Goal: Find specific page/section: Find specific page/section

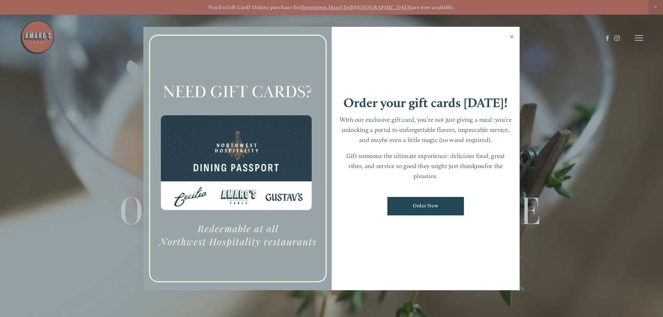
click at [510, 38] on link "Close" at bounding box center [512, 37] width 14 height 19
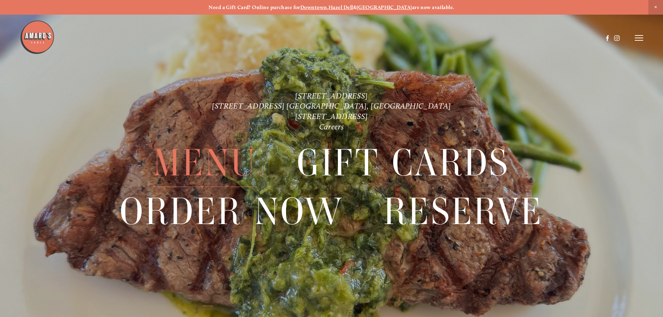
click at [211, 160] on span "Menu" at bounding box center [205, 163] width 104 height 48
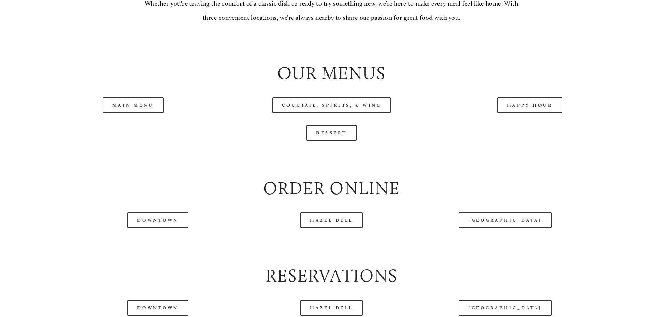
scroll to position [765, 0]
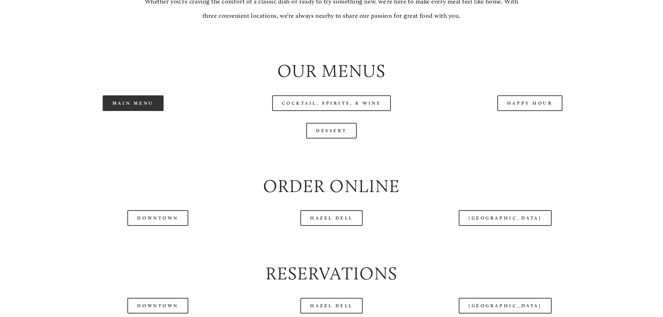
click at [141, 111] on link "Main Menu" at bounding box center [133, 103] width 61 height 16
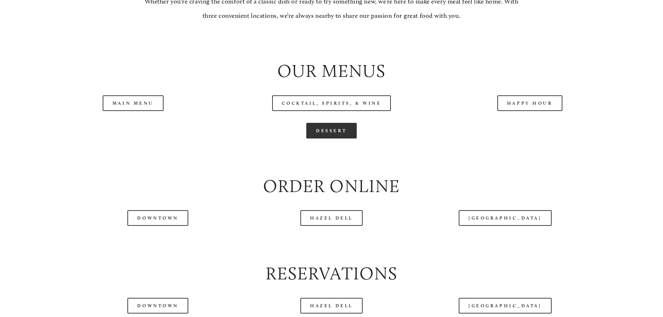
click at [318, 138] on link "Dessert" at bounding box center [331, 131] width 50 height 16
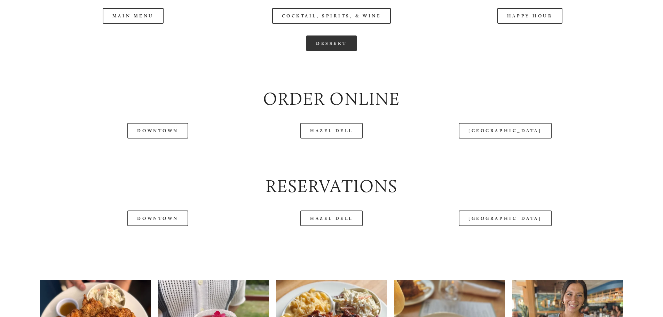
scroll to position [869, 0]
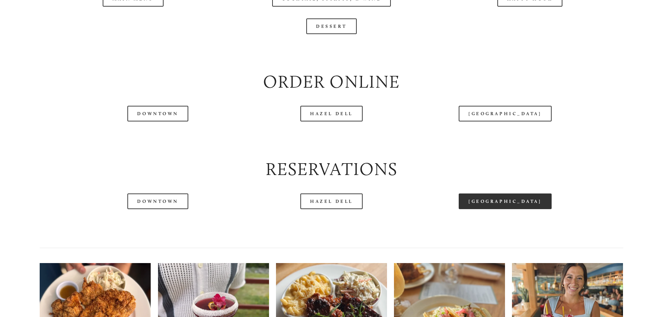
click at [517, 209] on link "[GEOGRAPHIC_DATA]" at bounding box center [504, 201] width 93 height 16
